Goal: Check status: Check status

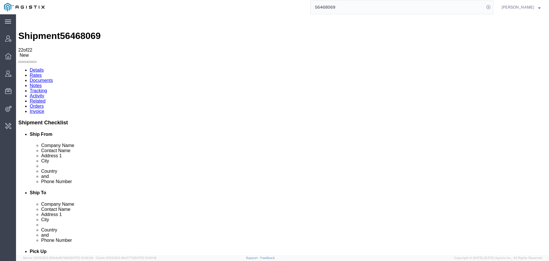
scroll to position [92, 0]
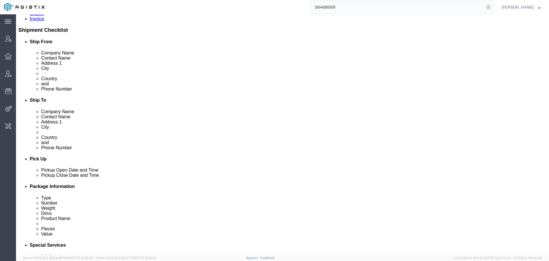
click at [323, 3] on input "56468069" at bounding box center [398, 7] width 174 height 14
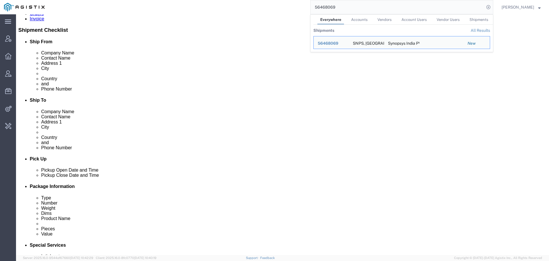
click at [323, 3] on input "56468069" at bounding box center [398, 7] width 174 height 14
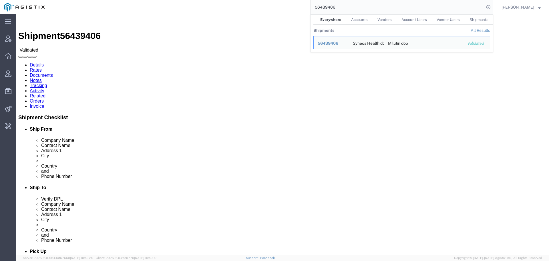
click link "Activity"
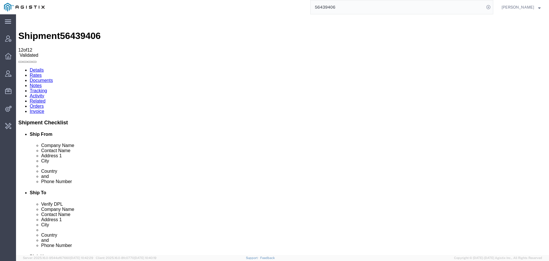
click at [319, 9] on input "56439406" at bounding box center [398, 7] width 174 height 14
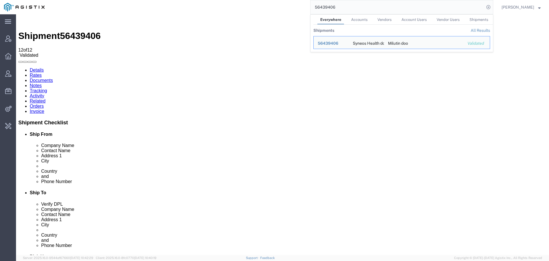
click at [319, 9] on input "56439406" at bounding box center [398, 7] width 174 height 14
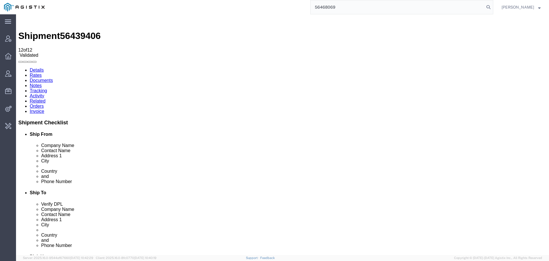
type input "56468069"
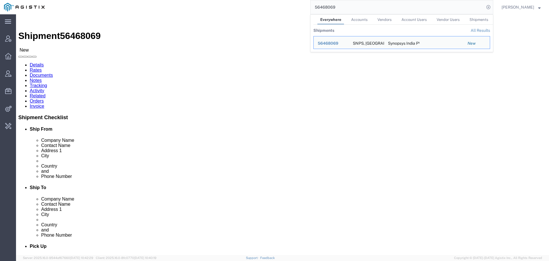
click link "Activity"
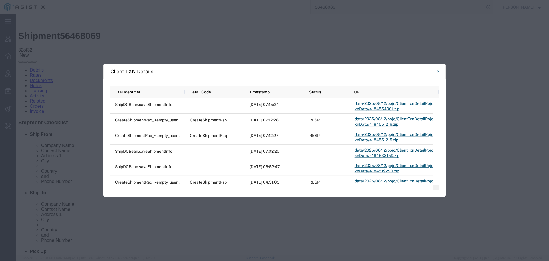
scroll to position [22, 0]
